Goal: Task Accomplishment & Management: Use online tool/utility

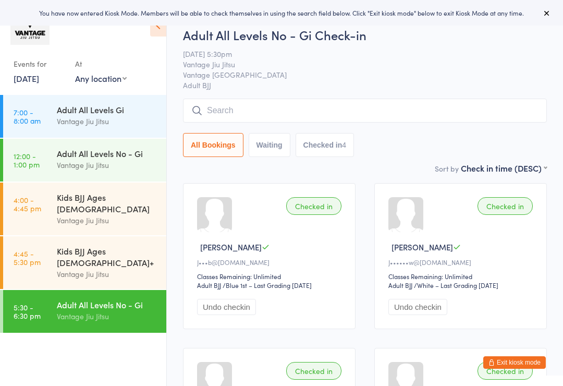
click at [39, 79] on link "10 Oct, 2025" at bounding box center [27, 77] width 26 height 11
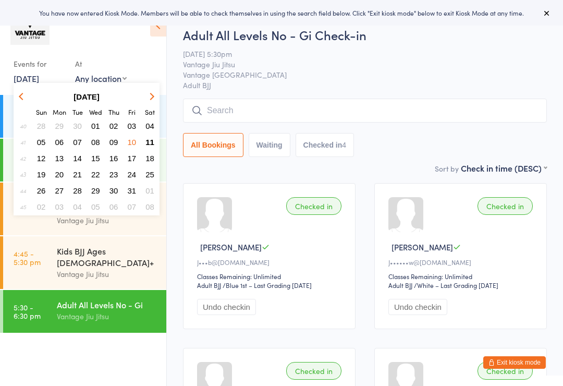
click at [153, 141] on span "11" at bounding box center [149, 142] width 9 height 9
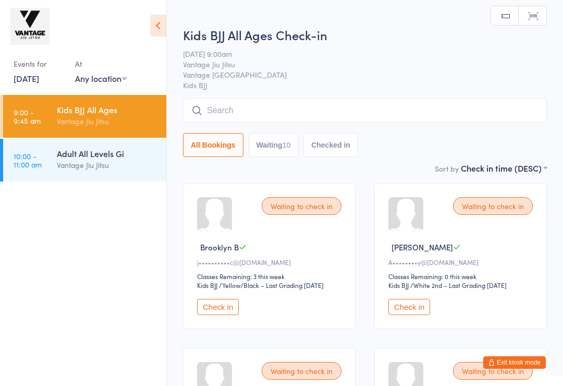
click at [527, 356] on button "Exit kiosk mode" at bounding box center [514, 362] width 63 height 13
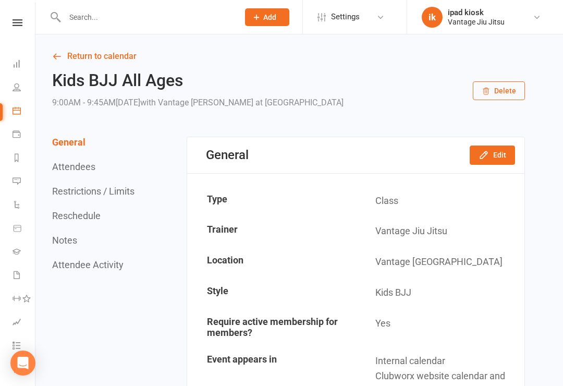
click at [22, 109] on link "Calendar" at bounding box center [24, 111] width 23 height 23
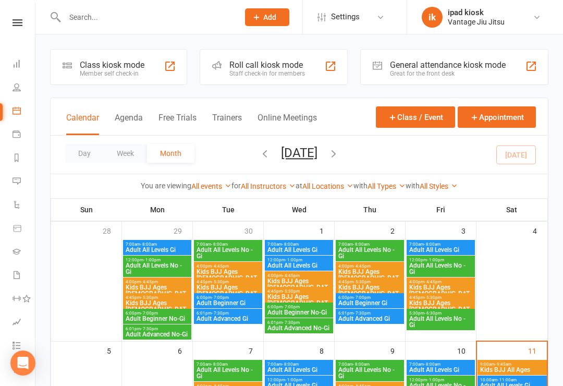
click at [126, 67] on div "Class kiosk mode" at bounding box center [112, 65] width 65 height 10
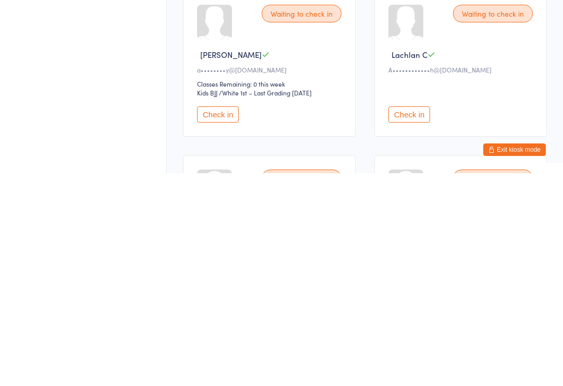
scroll to position [11, 0]
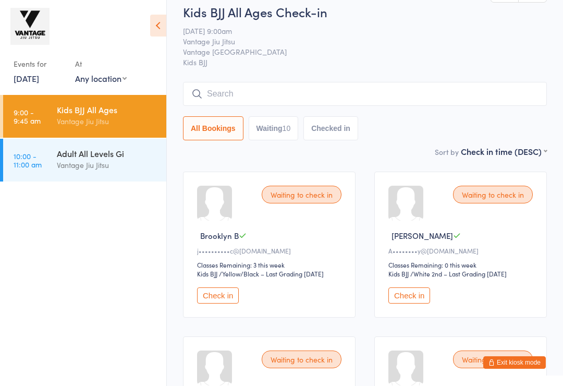
click at [439, 39] on span "Vantage Jiu Jitsu" at bounding box center [357, 41] width 348 height 10
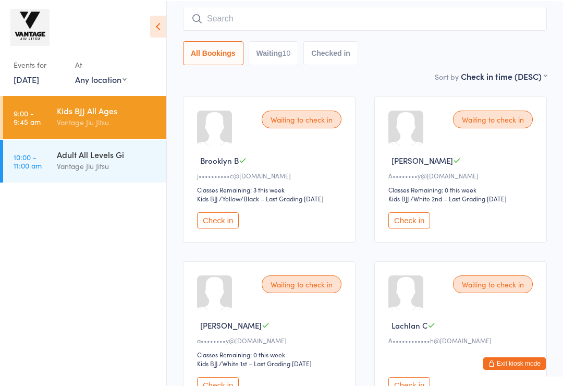
click at [409, 227] on button "Check in" at bounding box center [409, 219] width 42 height 16
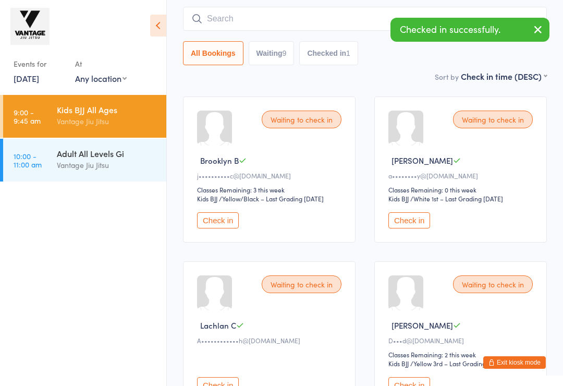
click at [412, 225] on button "Check in" at bounding box center [409, 220] width 42 height 16
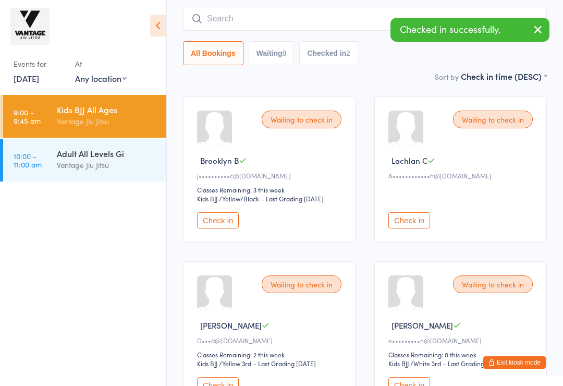
click at [409, 228] on button "Check in" at bounding box center [409, 220] width 42 height 16
